Goal: Information Seeking & Learning: Stay updated

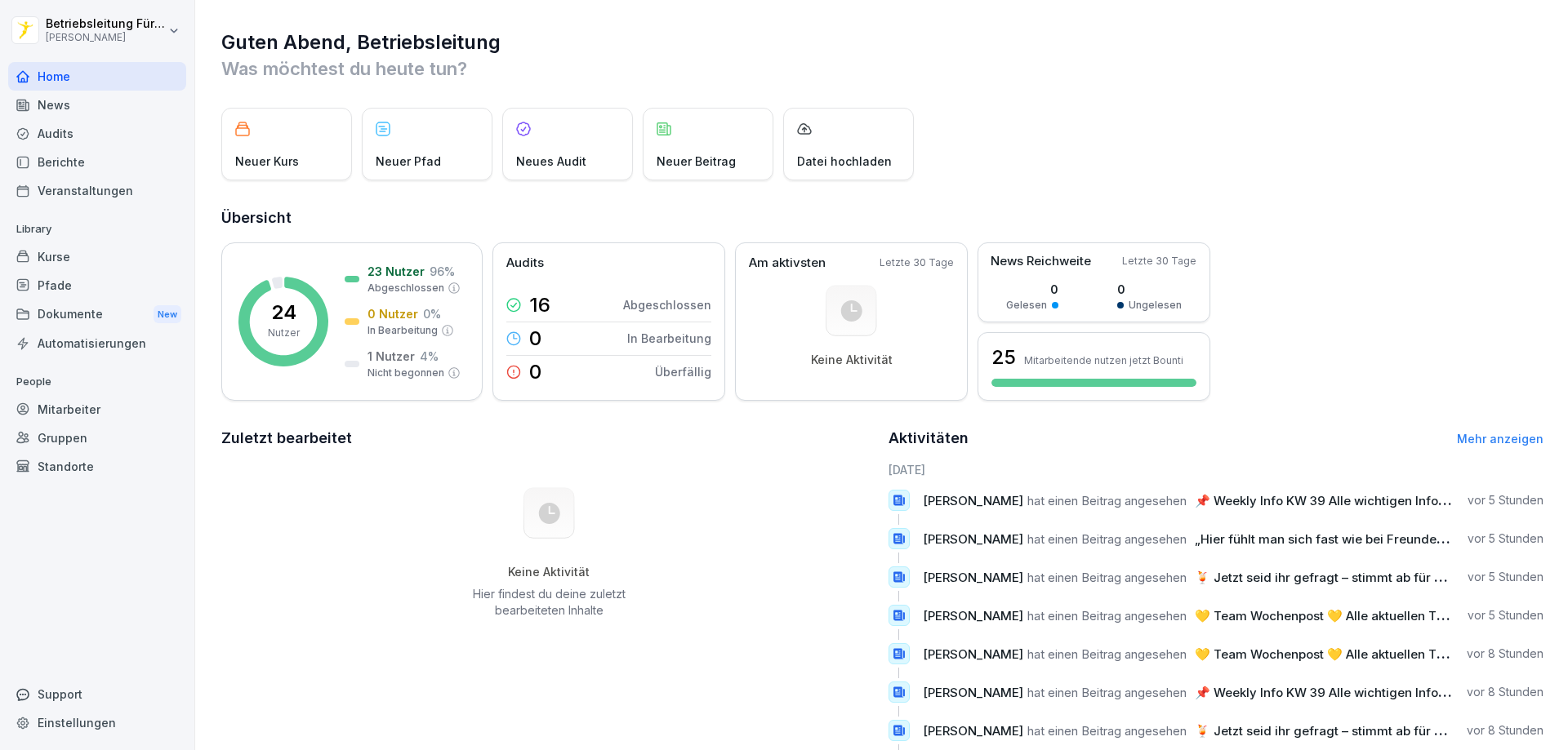
click at [74, 111] on div "News" at bounding box center [97, 105] width 178 height 29
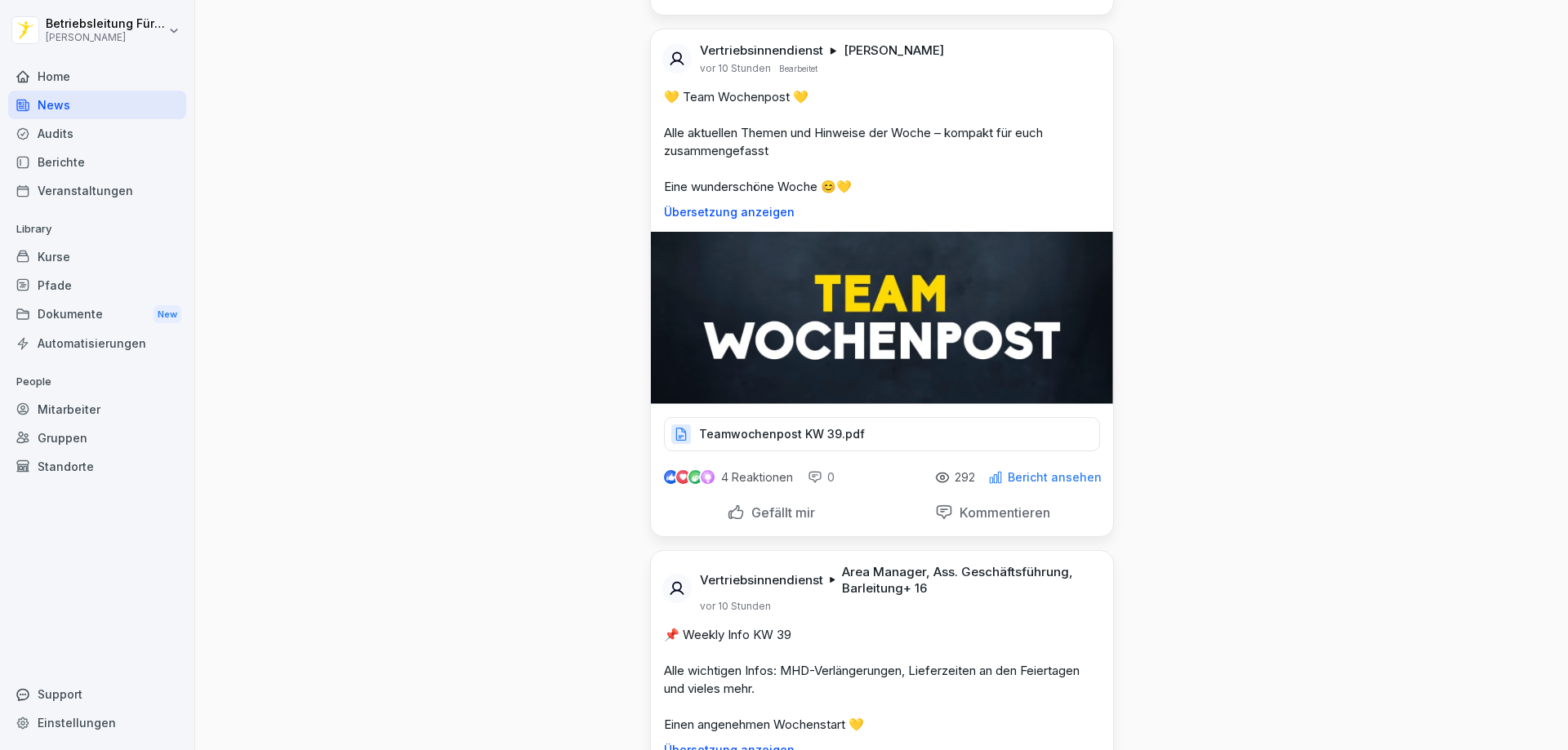
scroll to position [408, 0]
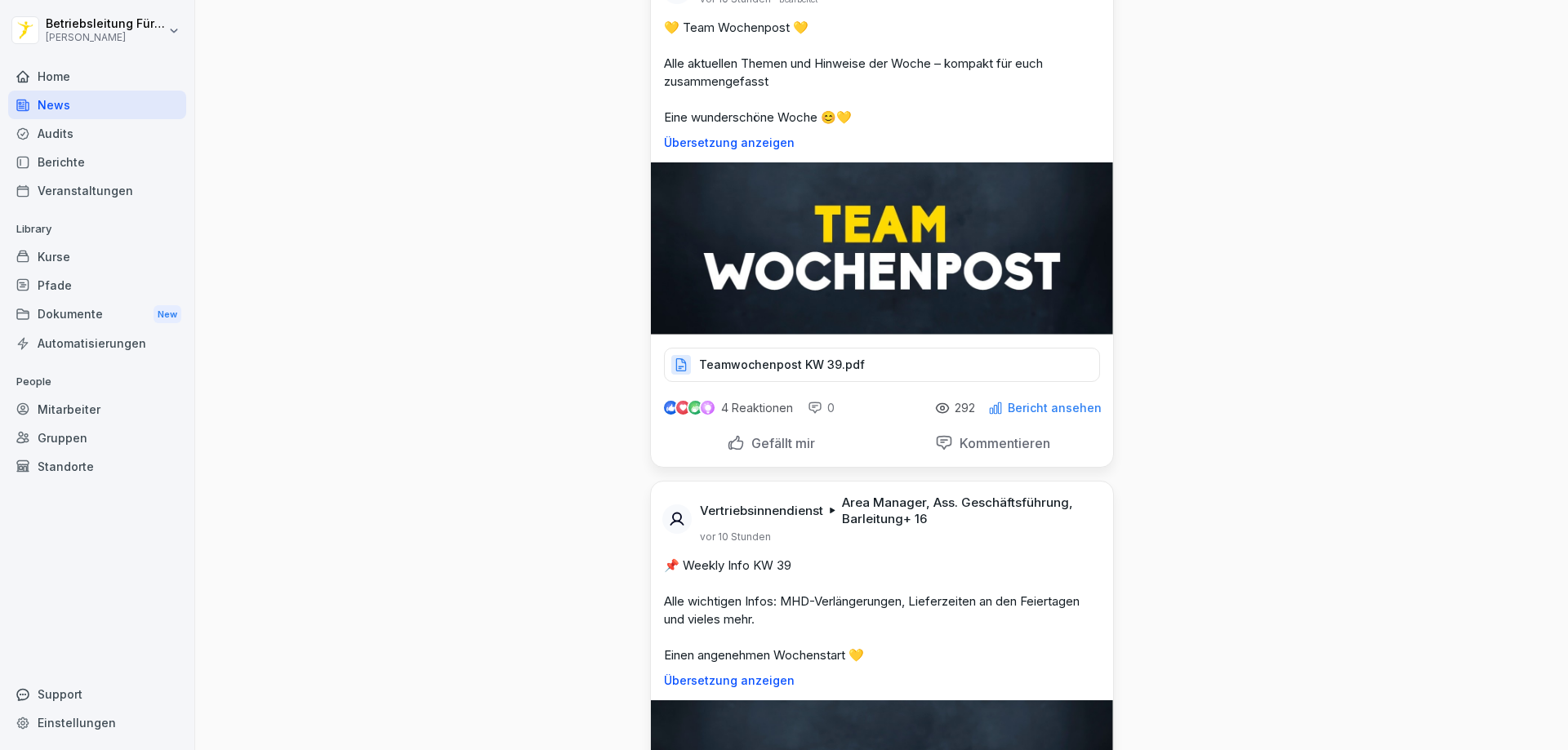
click at [836, 317] on img at bounding box center [881, 248] width 462 height 172
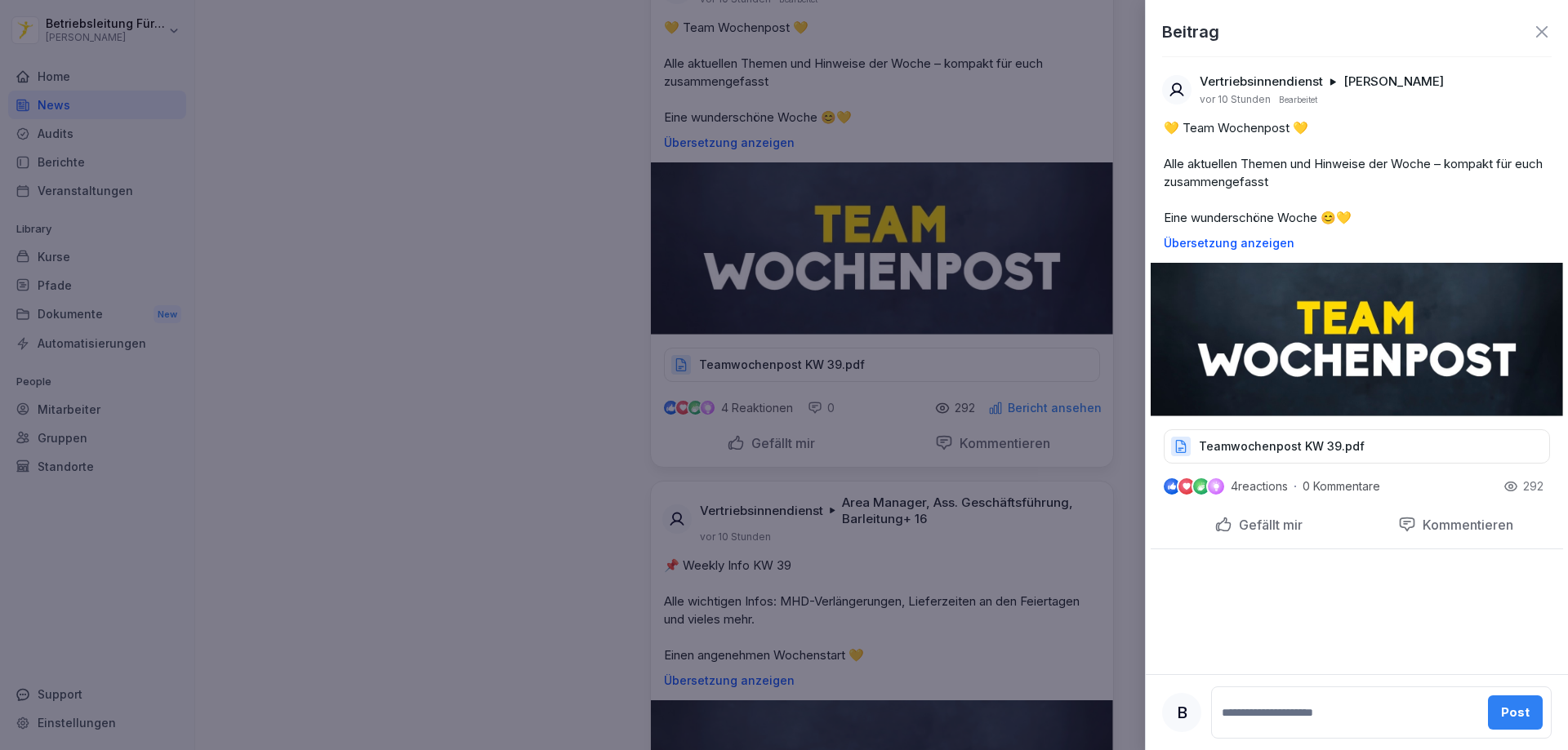
click at [1289, 449] on p "Teamwochenpost KW 39.pdf" at bounding box center [1281, 446] width 166 height 16
click at [607, 334] on div at bounding box center [784, 375] width 1568 height 750
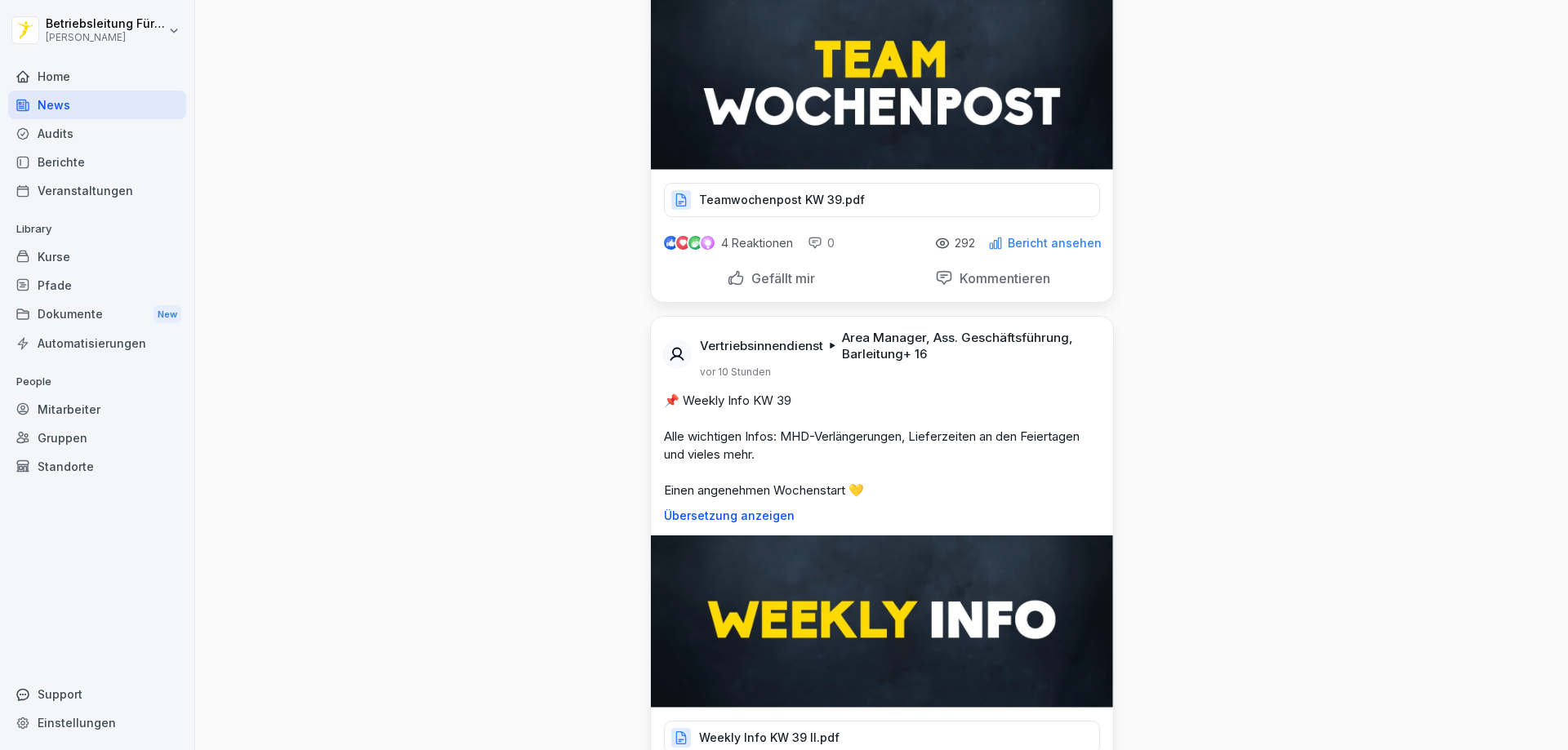
scroll to position [735, 0]
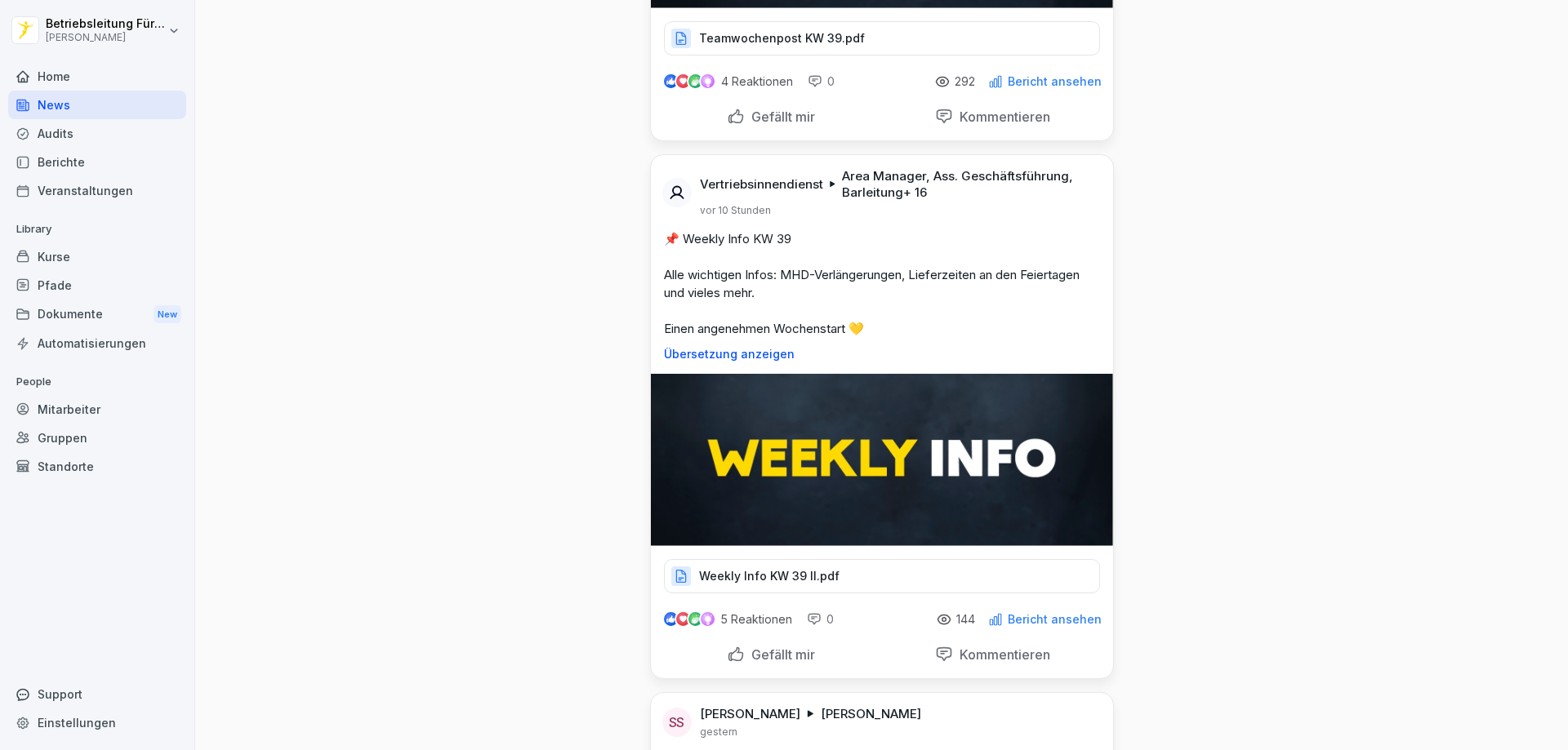
click at [795, 584] on p "Weekly Info KW 39 II.pdf" at bounding box center [768, 576] width 140 height 16
click at [835, 594] on div "Weekly Info KW 39 II.pdf" at bounding box center [881, 576] width 436 height 34
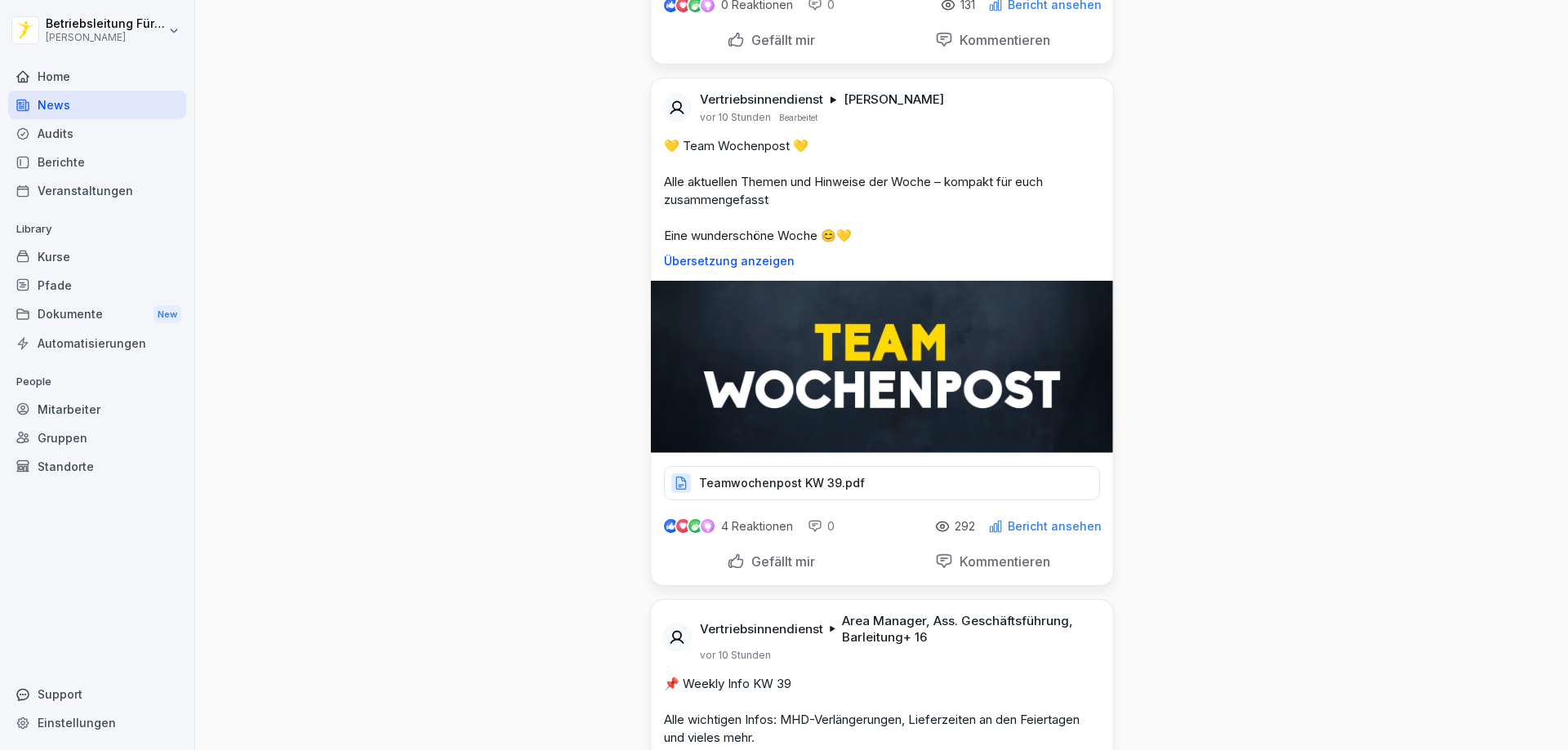
scroll to position [408, 0]
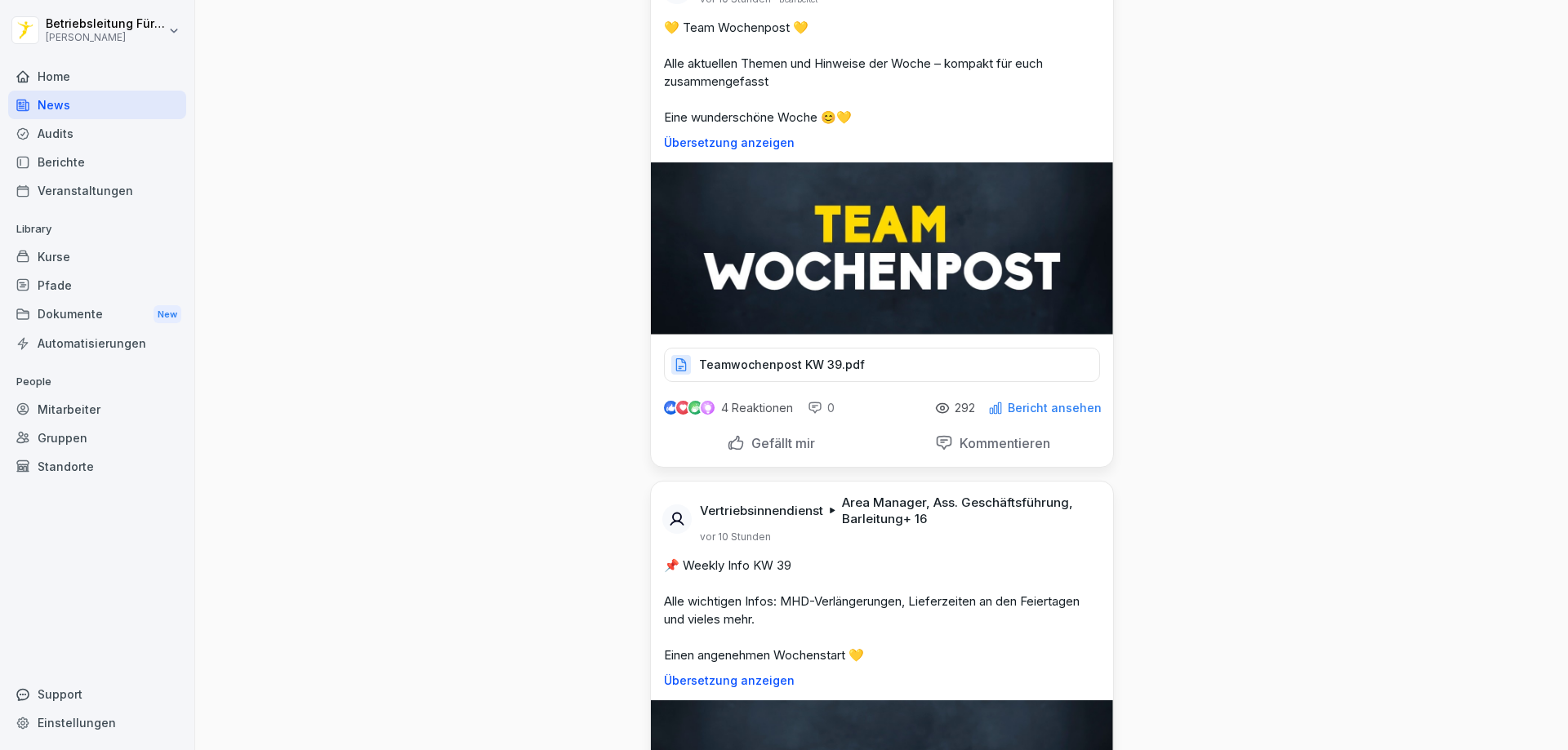
click at [760, 452] on p "Gefällt mir" at bounding box center [779, 442] width 71 height 16
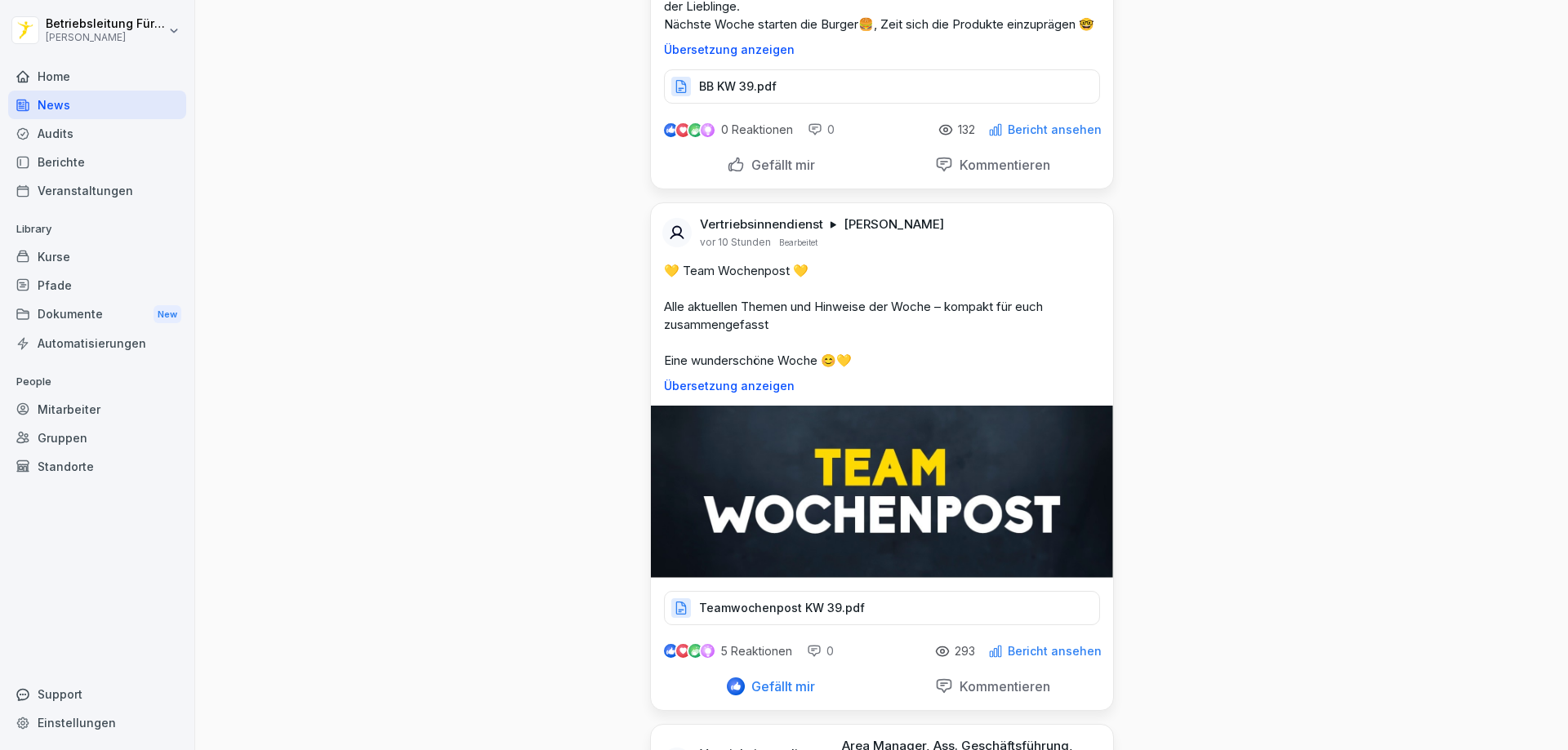
scroll to position [163, 0]
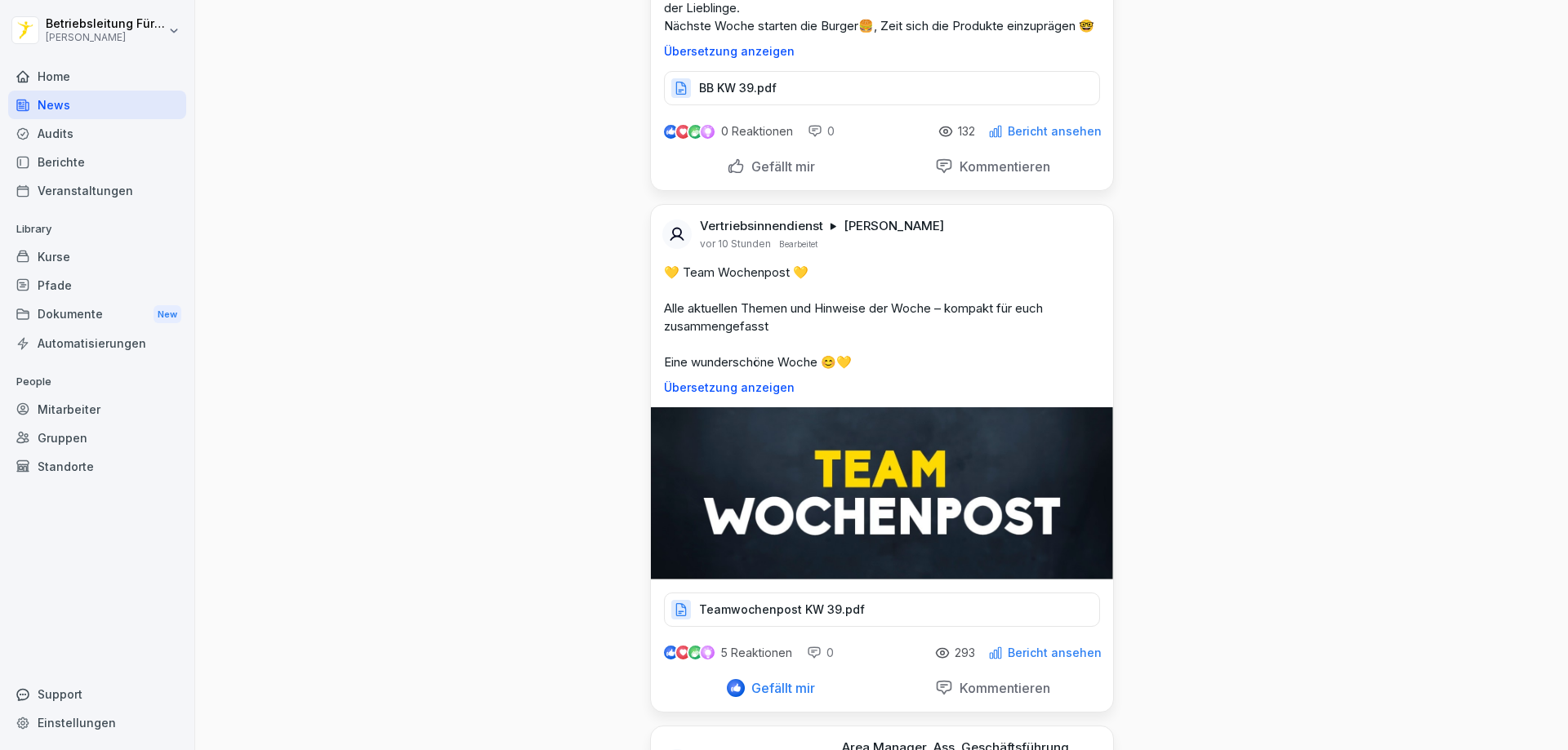
click at [779, 174] on p "Gefällt mir" at bounding box center [779, 166] width 71 height 16
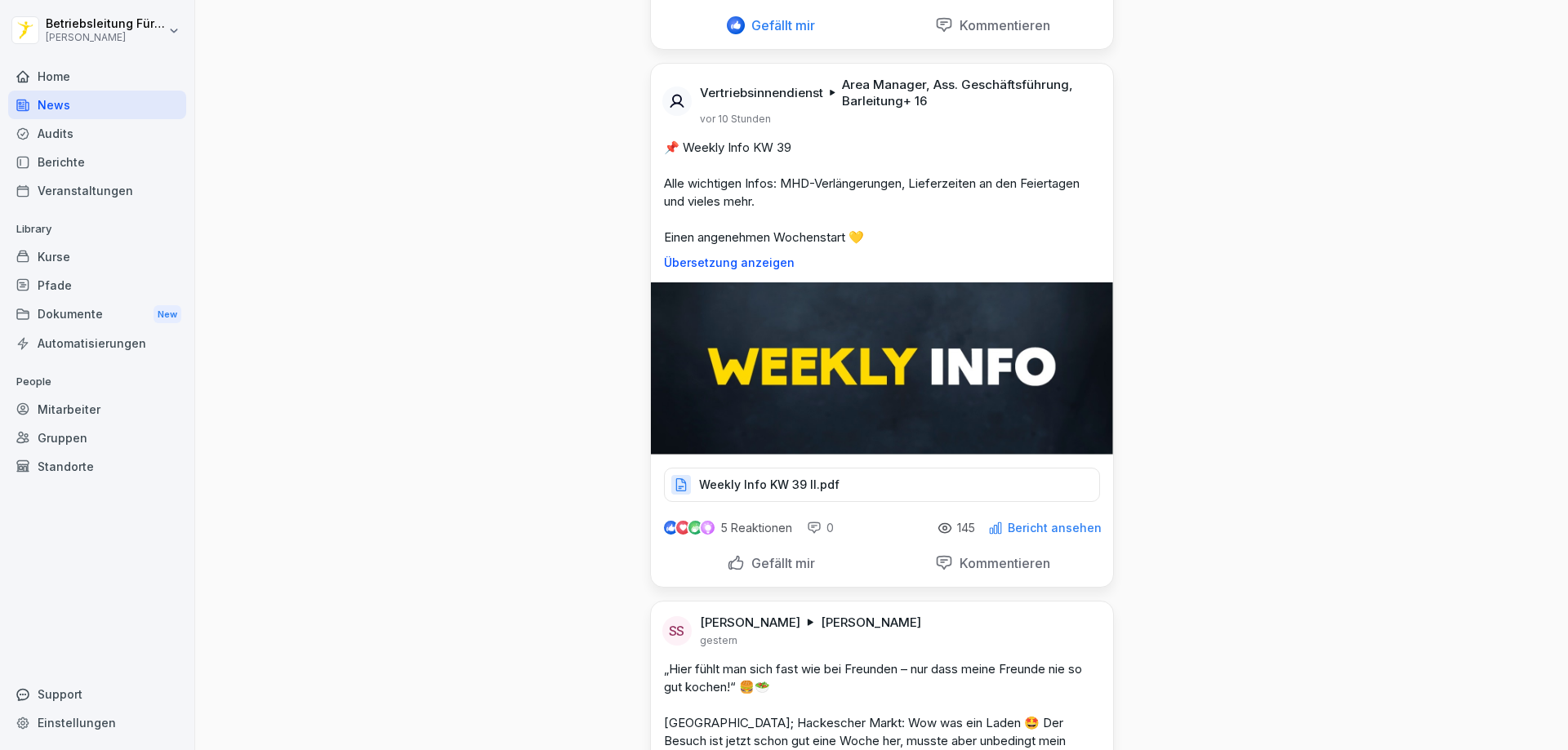
scroll to position [898, 0]
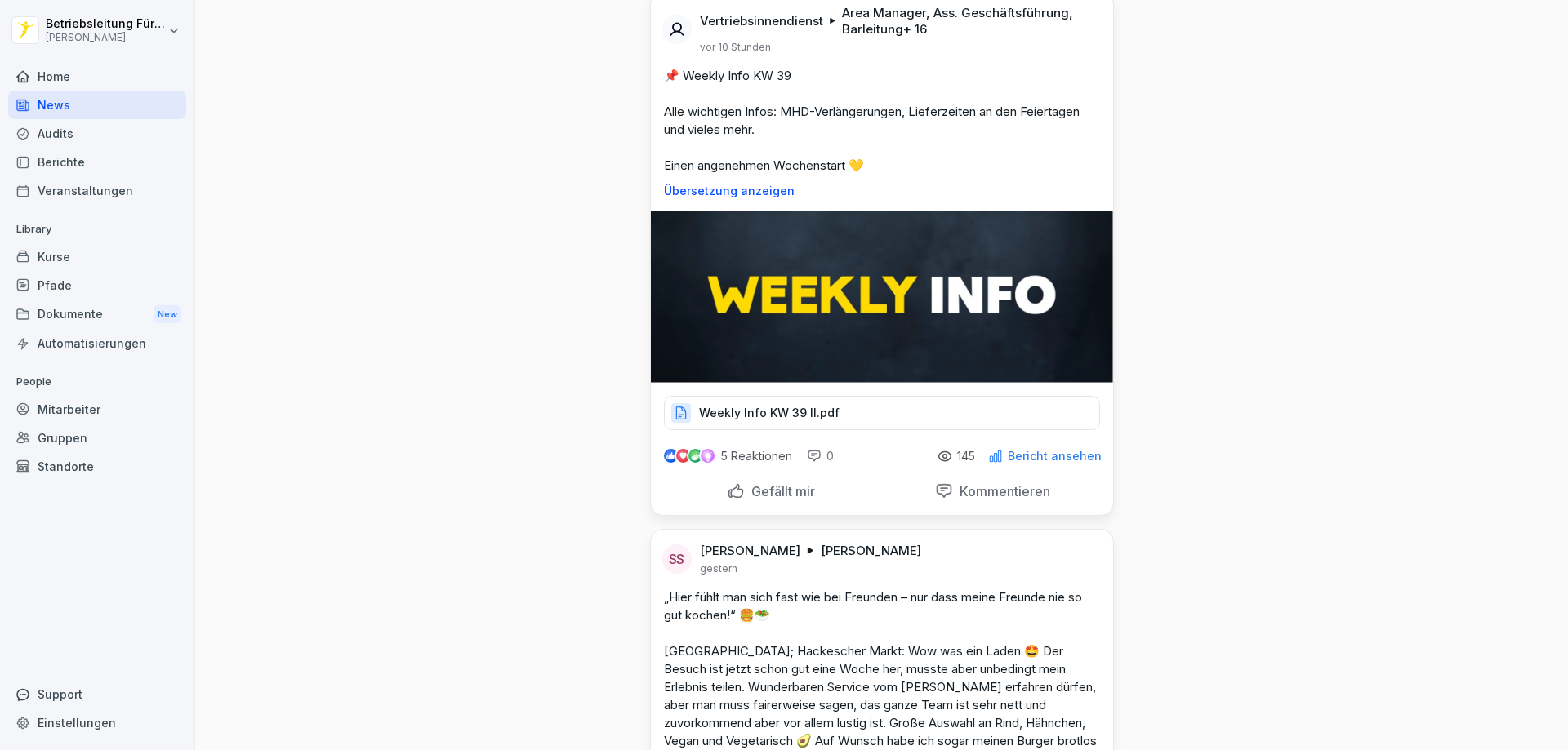
click at [754, 499] on p "Gefällt mir" at bounding box center [779, 491] width 71 height 16
click at [738, 197] on p "Übersetzung anzeigen" at bounding box center [881, 190] width 436 height 13
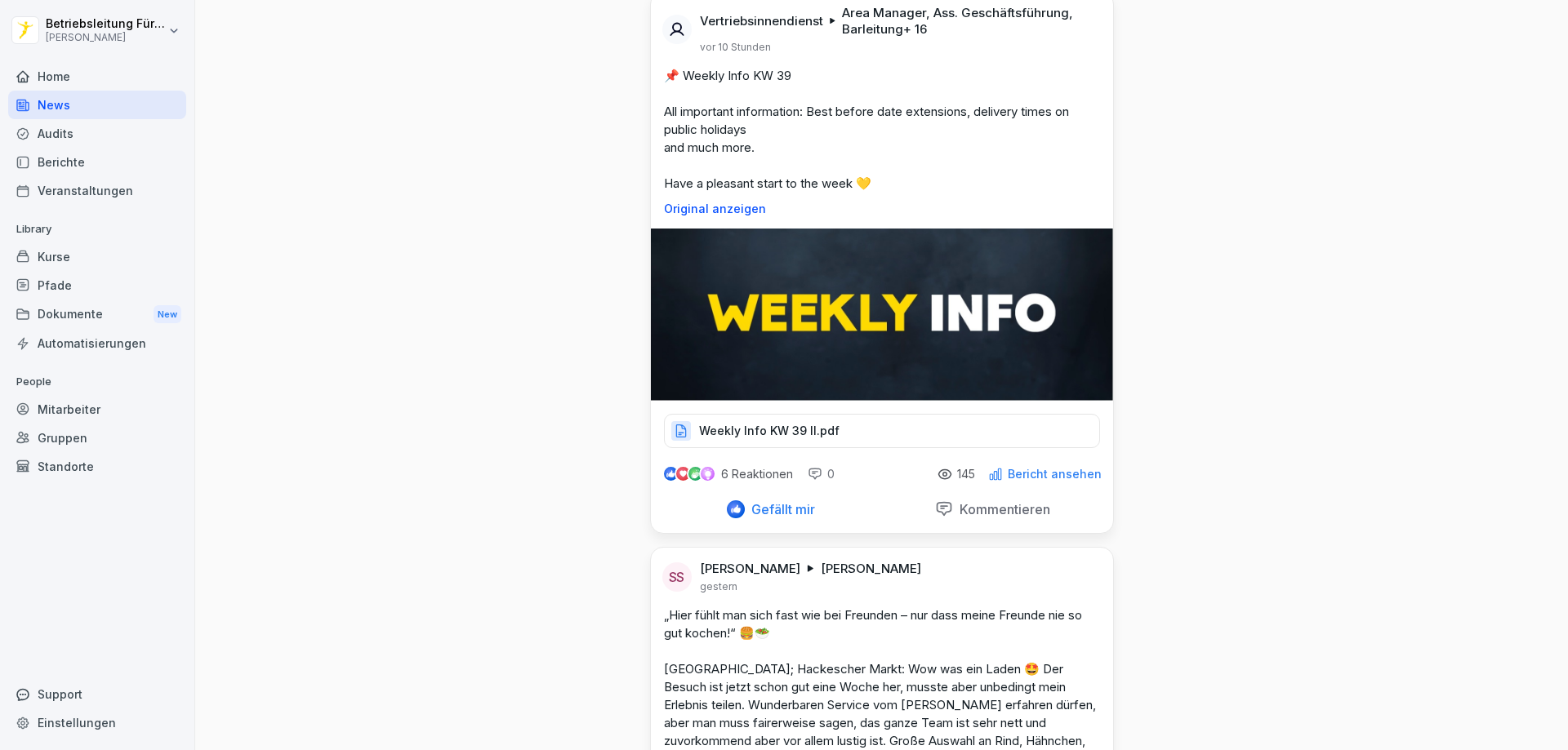
click at [765, 340] on img at bounding box center [881, 315] width 462 height 172
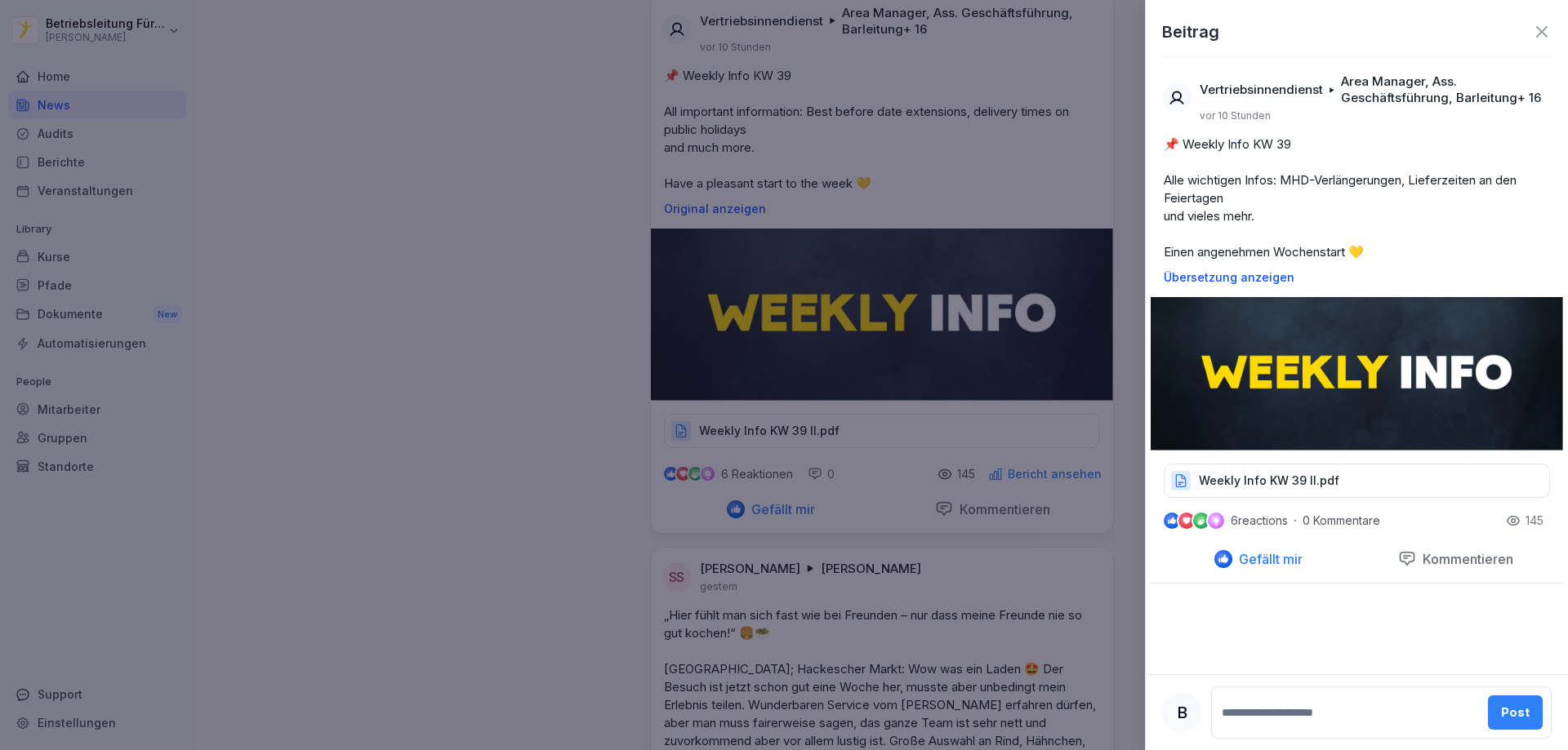
click at [1257, 373] on img at bounding box center [1356, 373] width 413 height 153
click at [1231, 487] on p "Weekly Info KW 39 II.pdf" at bounding box center [1269, 480] width 140 height 16
